Goal: Navigation & Orientation: Understand site structure

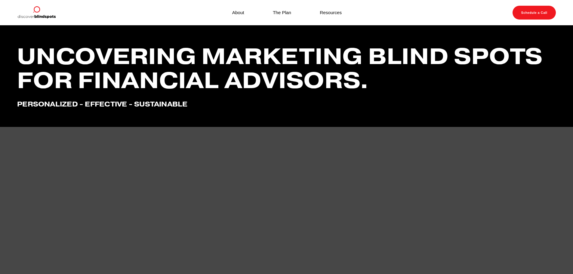
click at [332, 16] on link "Resources" at bounding box center [331, 12] width 22 height 8
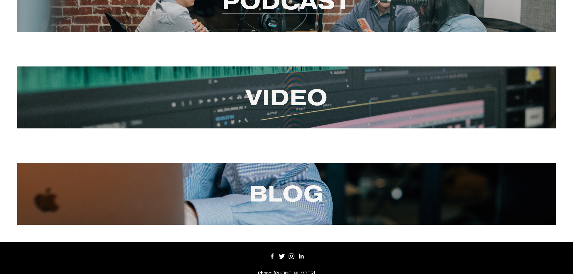
scroll to position [99, 0]
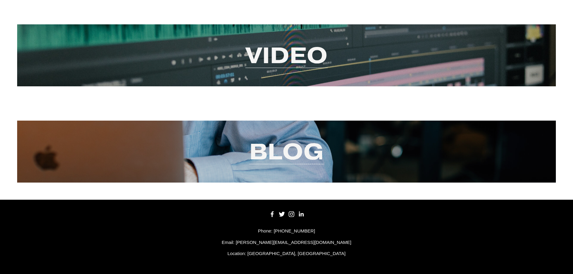
click at [286, 154] on link "Blog" at bounding box center [286, 151] width 75 height 29
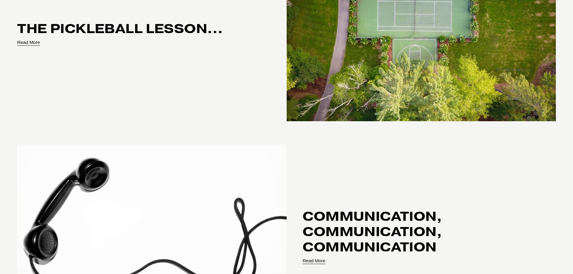
scroll to position [241, 0]
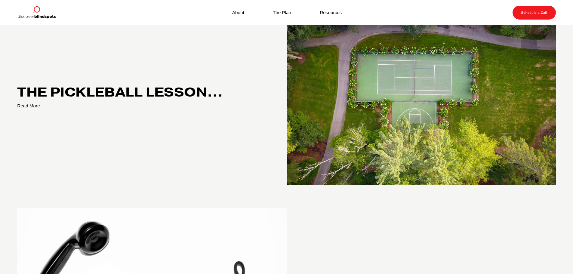
click at [32, 109] on link "Read More" at bounding box center [28, 106] width 23 height 8
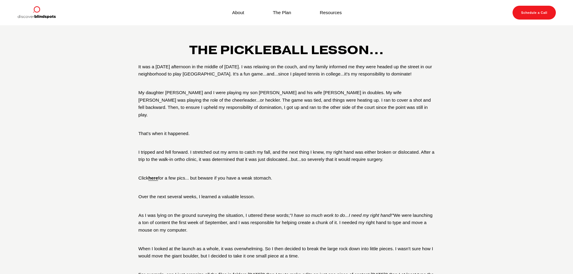
click at [158, 175] on strong "here" at bounding box center [153, 177] width 10 height 5
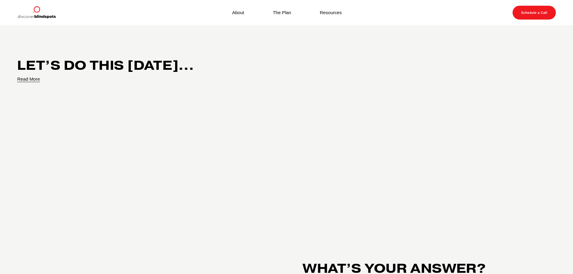
scroll to position [541, 0]
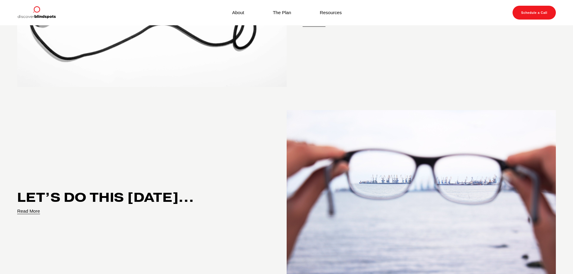
click at [275, 16] on link "The Plan" at bounding box center [282, 12] width 18 height 8
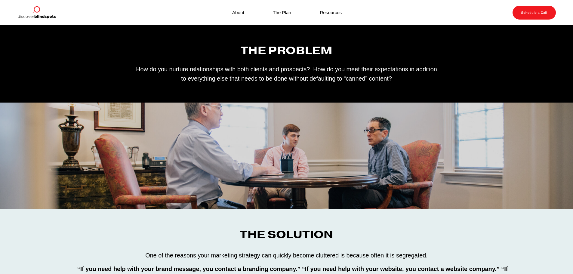
click at [240, 7] on div "About The Plan Resources" at bounding box center [197, 13] width 361 height 14
click at [240, 14] on link "About" at bounding box center [238, 12] width 12 height 8
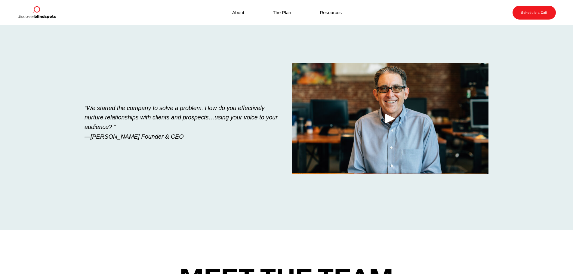
click at [322, 15] on link "Resources" at bounding box center [331, 12] width 22 height 8
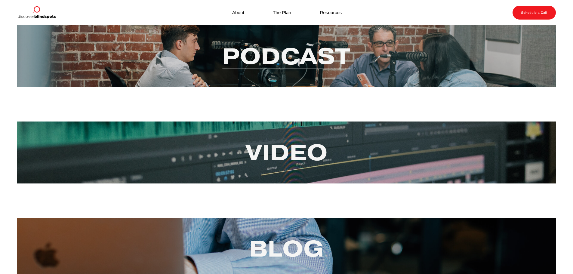
click at [247, 13] on nav "About The Plan Resources" at bounding box center [287, 12] width 138 height 8
click at [240, 12] on link "About" at bounding box center [238, 12] width 12 height 8
